Goal: Use online tool/utility: Utilize a website feature to perform a specific function

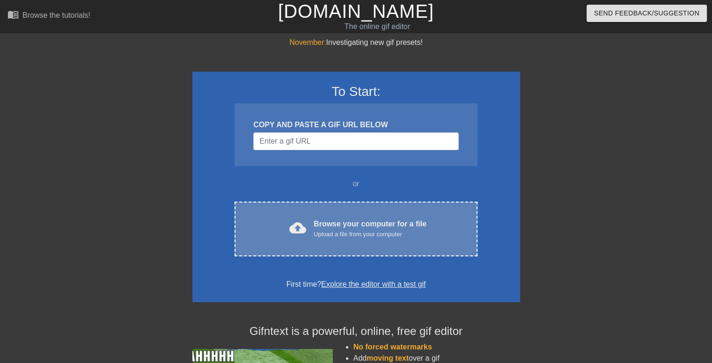
click at [320, 237] on div "Upload a file from your computer" at bounding box center [370, 234] width 113 height 9
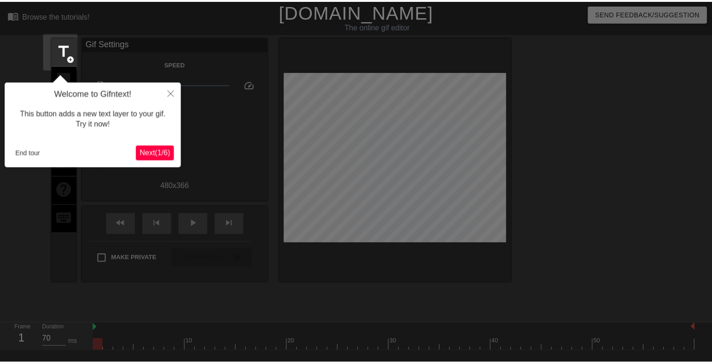
scroll to position [22, 0]
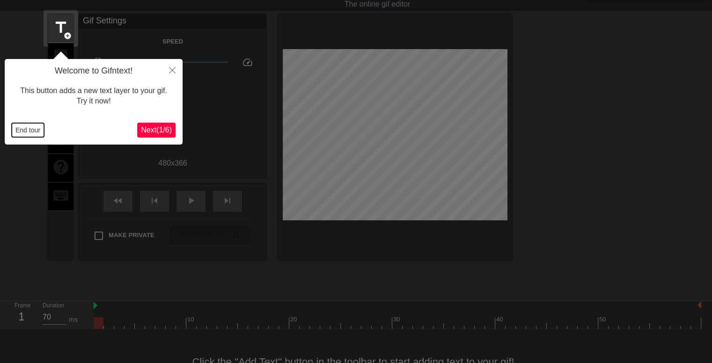
click at [29, 128] on button "End tour" at bounding box center [28, 130] width 32 height 14
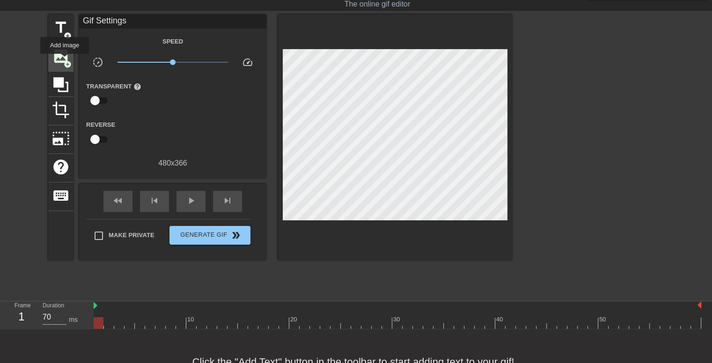
click at [60, 58] on span "image" at bounding box center [61, 56] width 18 height 18
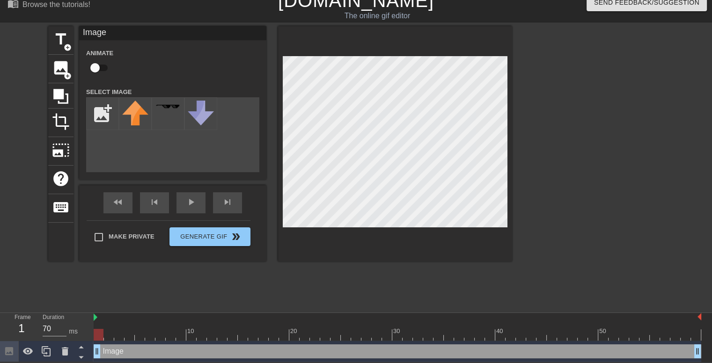
scroll to position [11, 0]
click at [112, 124] on input "file" at bounding box center [103, 114] width 32 height 32
type input "C:\fakepath\image-removebg-preview (3).png"
click at [133, 121] on img at bounding box center [135, 117] width 26 height 32
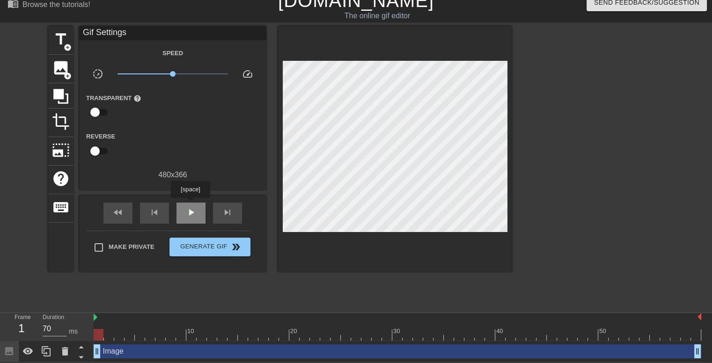
click at [190, 204] on div "play_arrow" at bounding box center [190, 213] width 29 height 21
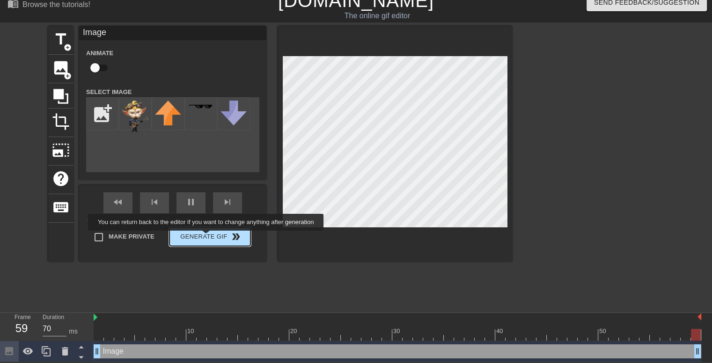
type input "60"
click at [207, 238] on button "Generate Gif double_arrow" at bounding box center [209, 236] width 81 height 19
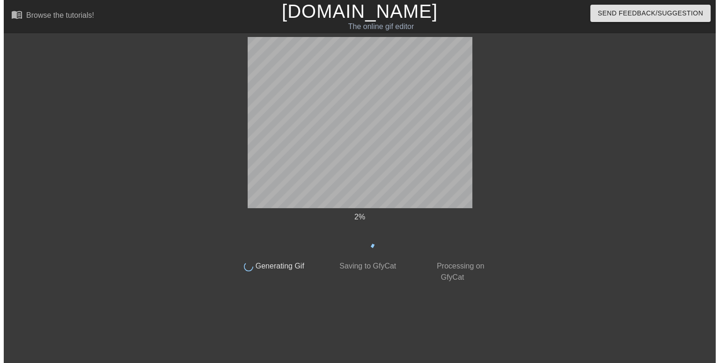
scroll to position [0, 0]
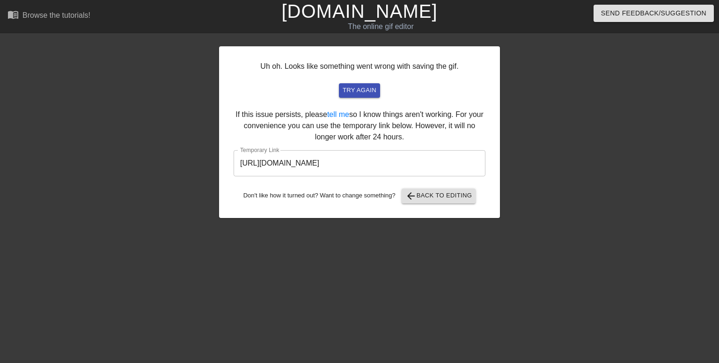
click at [380, 162] on input "[URL][DOMAIN_NAME]" at bounding box center [360, 163] width 252 height 26
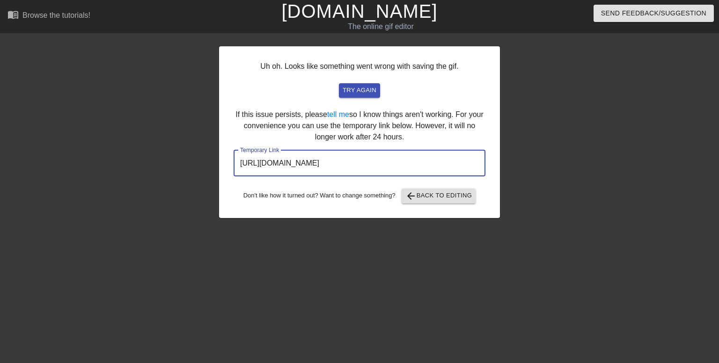
click at [380, 162] on input "[URL][DOMAIN_NAME]" at bounding box center [360, 163] width 252 height 26
